Goal: Complete application form

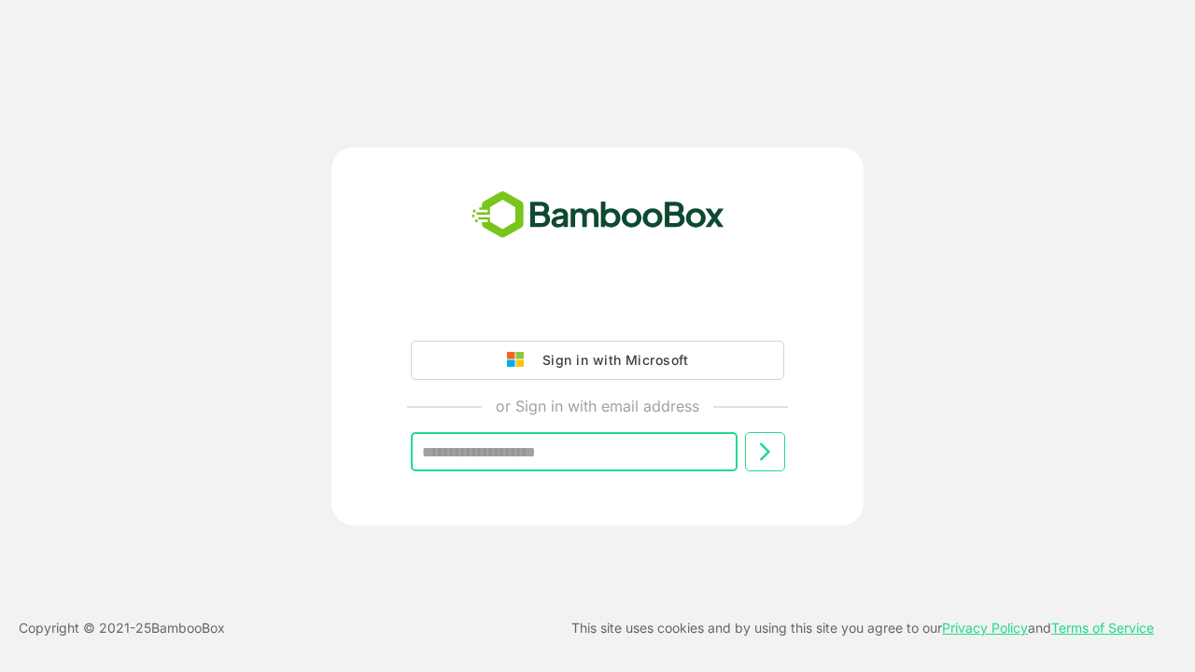
type input "**********"
click at [765, 452] on icon at bounding box center [765, 452] width 22 height 22
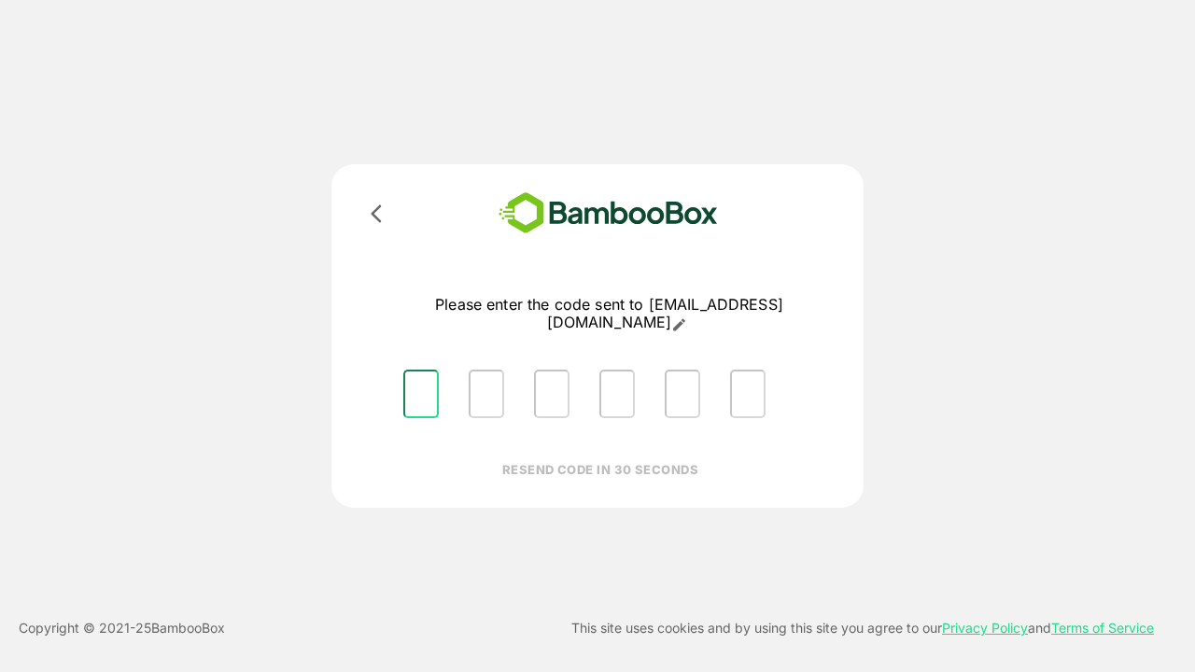
type input "*"
